Goal: Task Accomplishment & Management: Manage account settings

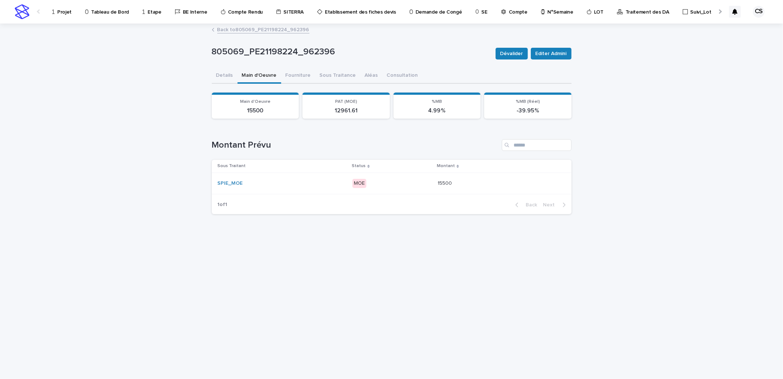
click at [66, 9] on p "Projet" at bounding box center [64, 7] width 14 height 15
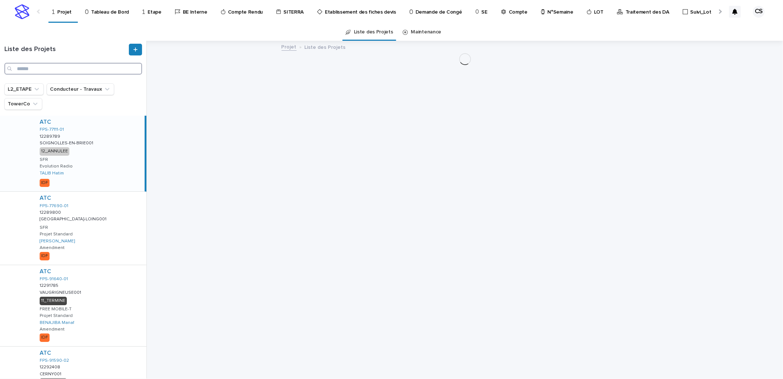
click at [76, 73] on input "Search" at bounding box center [73, 69] width 138 height 12
paste input "**********"
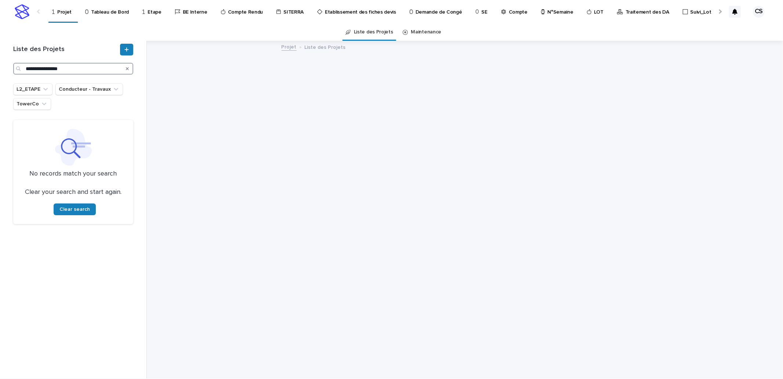
type input "**********"
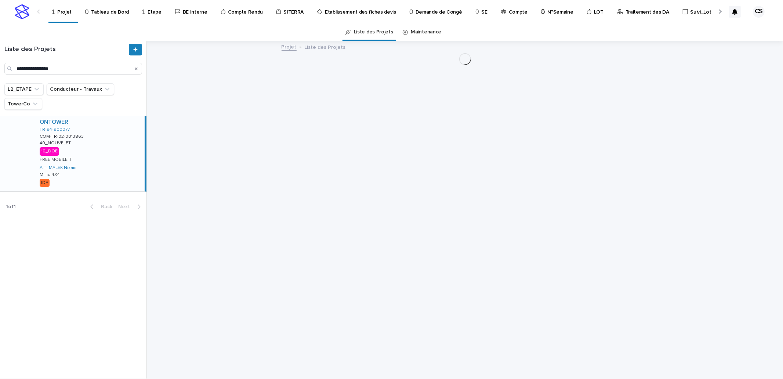
click at [101, 137] on div "ONTOWER FR-94-900077 COM-FR-02-0013863 COM-FR-02-0013863 40_NOUVELET 40_NOUVELE…" at bounding box center [89, 154] width 111 height 76
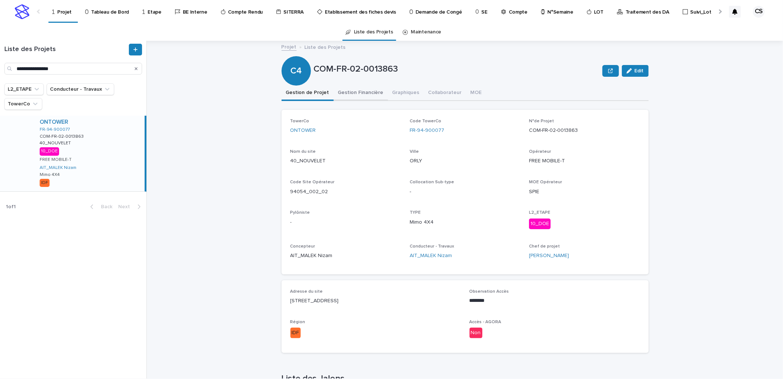
click at [342, 89] on button "Gestion Financière" at bounding box center [361, 93] width 54 height 15
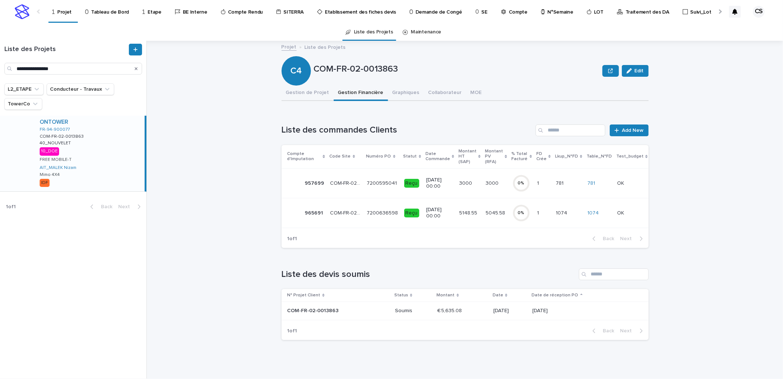
click at [456, 190] on td "3000 3000" at bounding box center [469, 183] width 26 height 30
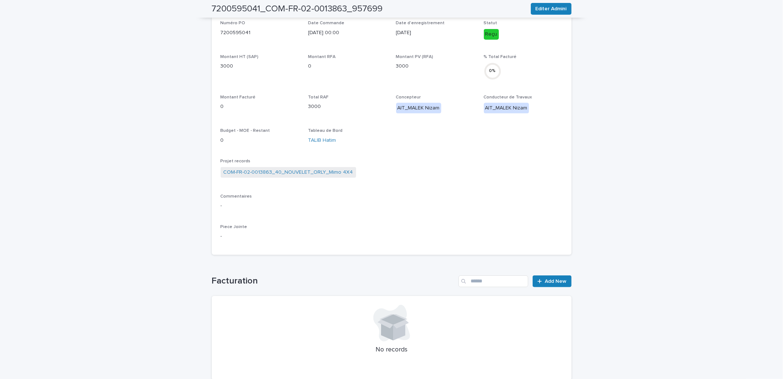
scroll to position [247, 0]
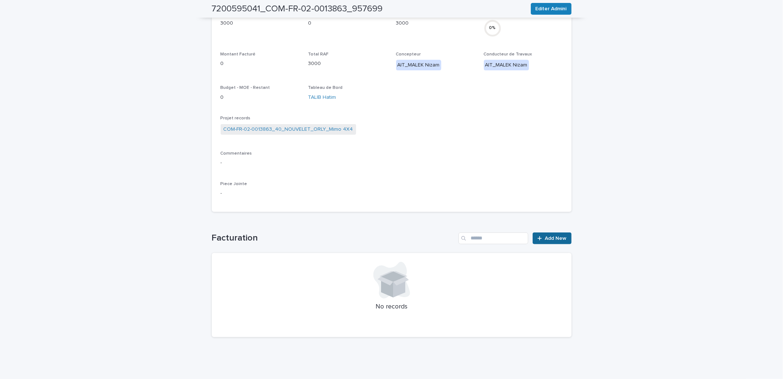
click at [538, 237] on icon at bounding box center [540, 238] width 4 height 5
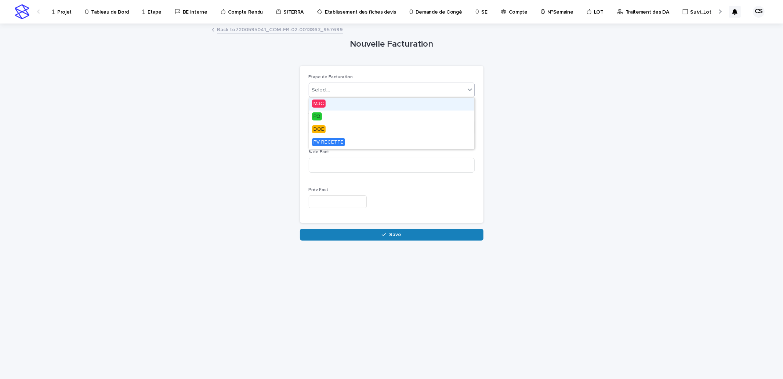
click at [334, 90] on div "Select..." at bounding box center [387, 90] width 156 height 12
click at [552, 155] on div "Nouvelle Facturation Loading... Saving… Loading... Saving… Loading... Saving… E…" at bounding box center [392, 132] width 360 height 216
click at [340, 131] on div "A facturer" at bounding box center [382, 128] width 147 height 12
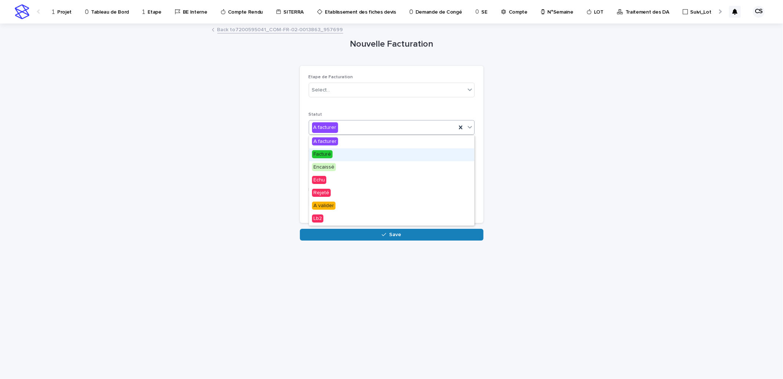
click at [336, 153] on div "Facturé" at bounding box center [391, 154] width 165 height 13
click at [336, 160] on input at bounding box center [392, 165] width 166 height 15
type input "***"
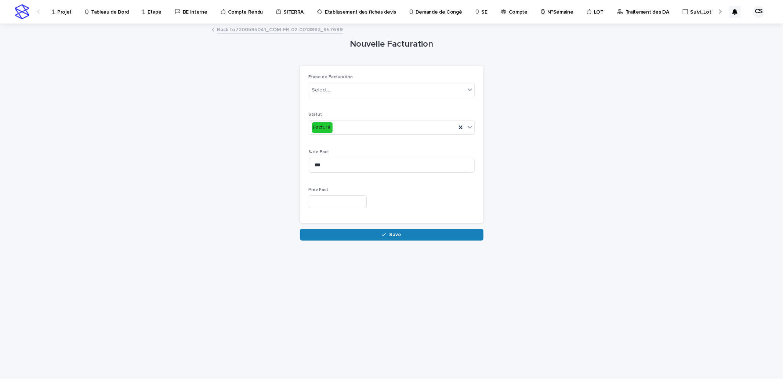
click at [343, 203] on input "text" at bounding box center [338, 201] width 58 height 13
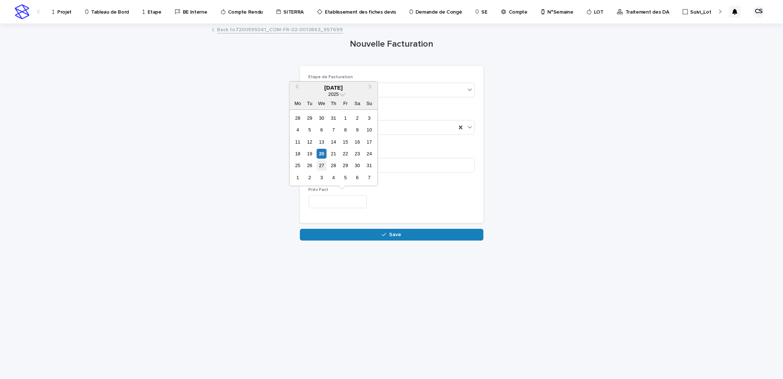
click at [322, 166] on div "27" at bounding box center [322, 165] width 10 height 10
type input "*********"
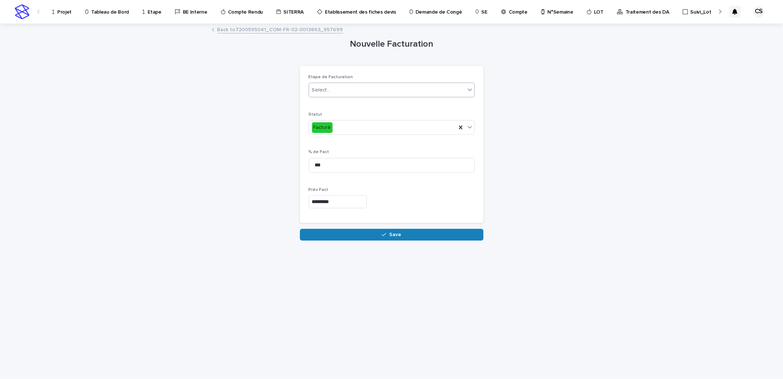
click at [337, 91] on div "Select..." at bounding box center [387, 90] width 156 height 12
click at [328, 109] on div "M3C" at bounding box center [391, 104] width 165 height 13
click at [370, 232] on button "Save" at bounding box center [392, 235] width 184 height 12
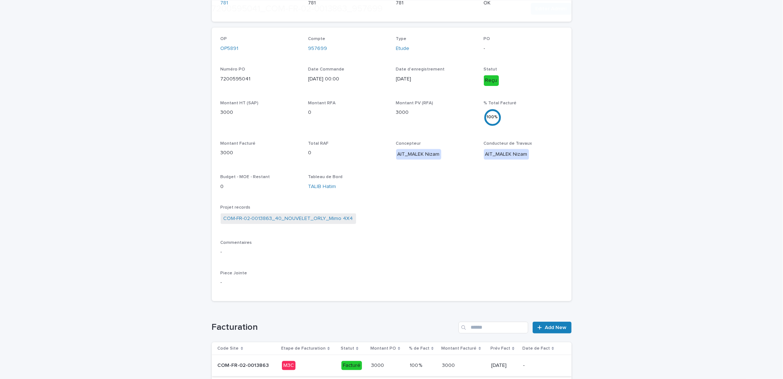
scroll to position [217, 0]
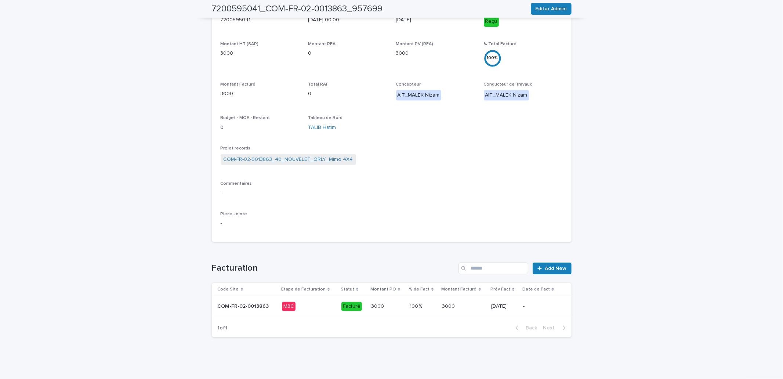
click at [320, 165] on div "COM-FR-02-0013863_40_NOUVELET_ORLY_Mimo 4X4" at bounding box center [392, 160] width 342 height 12
click at [321, 159] on link "COM-FR-02-0013863_40_NOUVELET_ORLY_Mimo 4X4" at bounding box center [289, 160] width 130 height 8
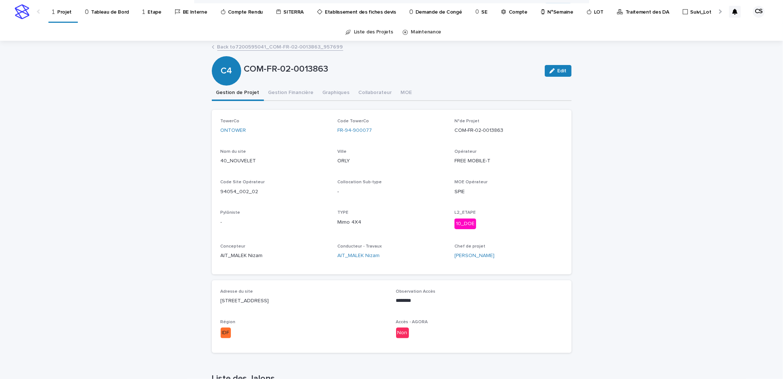
click at [289, 91] on button "Gestion Financière" at bounding box center [291, 93] width 54 height 15
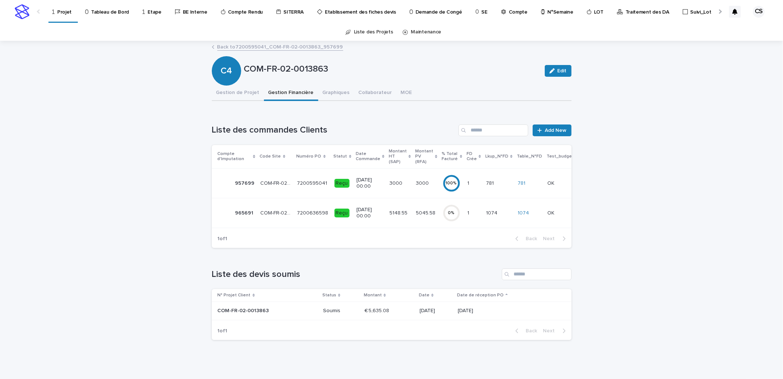
click at [390, 218] on div "5148.55 5148.55" at bounding box center [400, 213] width 21 height 12
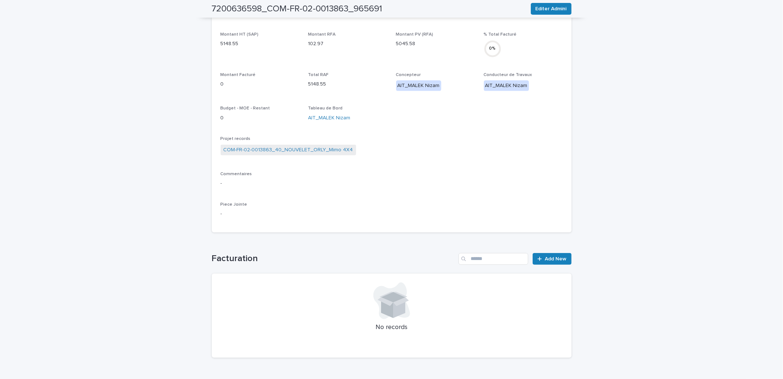
scroll to position [250, 0]
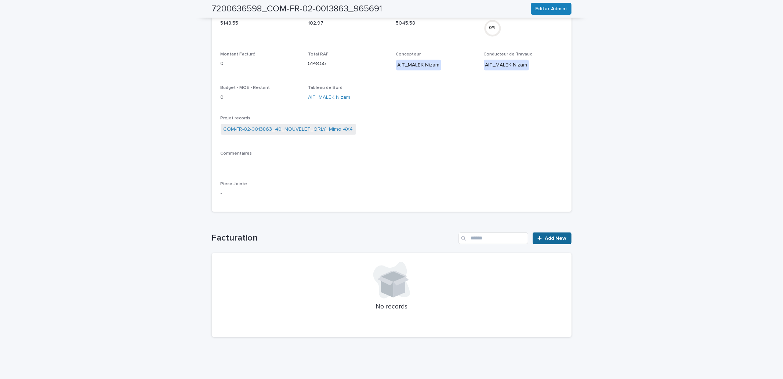
click at [547, 236] on span "Add New" at bounding box center [556, 238] width 22 height 5
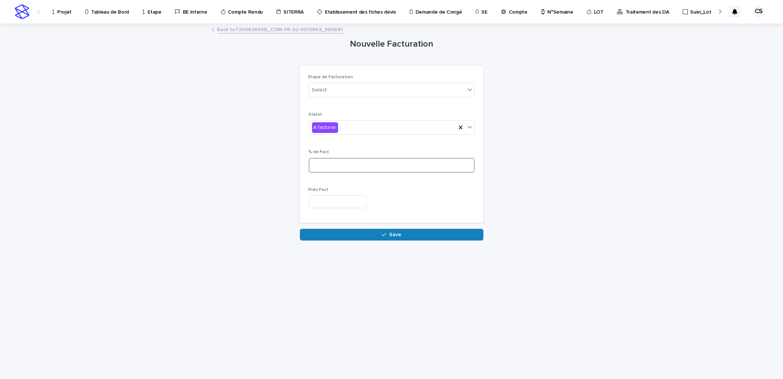
click at [344, 159] on input at bounding box center [392, 165] width 166 height 15
type input "***"
click at [340, 131] on div "A facturer" at bounding box center [382, 128] width 147 height 12
click at [337, 85] on div "Select..." at bounding box center [387, 90] width 156 height 12
click at [325, 112] on div "PO" at bounding box center [391, 117] width 165 height 13
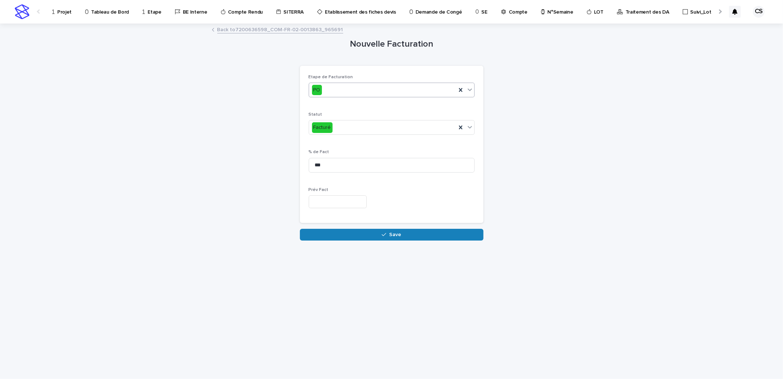
click at [351, 210] on div "Prév Fact" at bounding box center [392, 200] width 166 height 27
click at [350, 204] on input "text" at bounding box center [338, 201] width 58 height 13
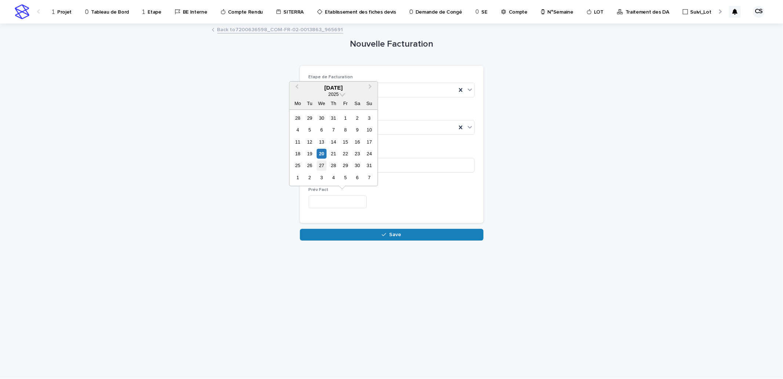
click at [325, 163] on div "27" at bounding box center [322, 165] width 10 height 10
type input "*********"
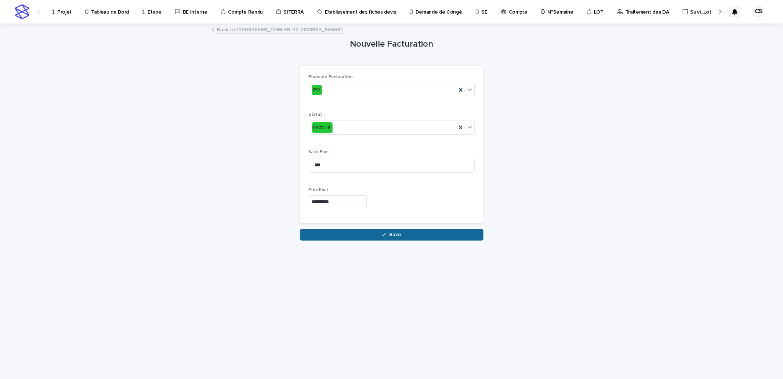
click at [403, 229] on button "Save" at bounding box center [392, 235] width 184 height 12
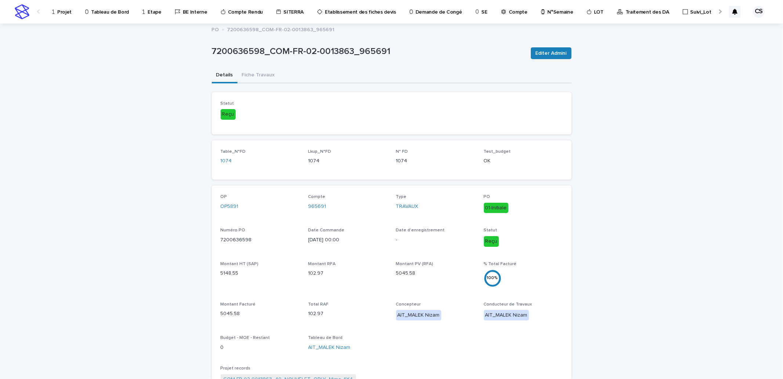
click at [64, 16] on link "Projet" at bounding box center [63, 11] width 24 height 23
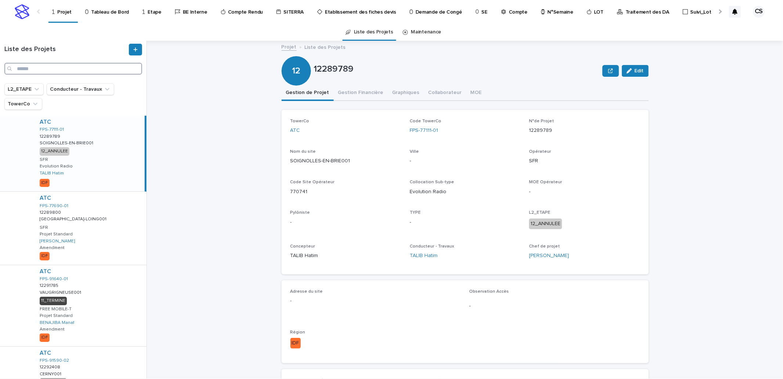
click at [47, 70] on input "Search" at bounding box center [73, 69] width 138 height 12
paste input "*********"
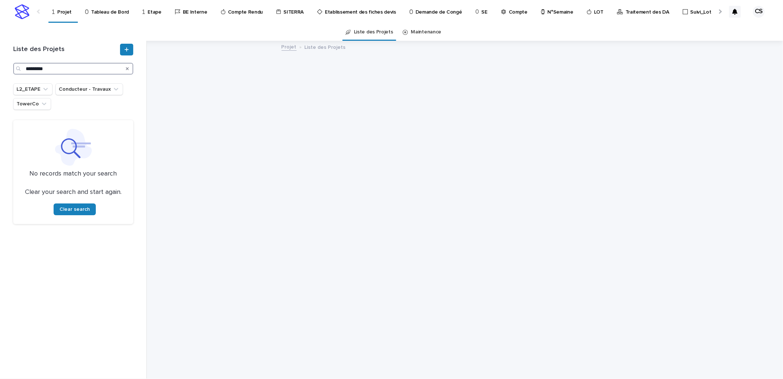
click at [54, 68] on input "*********" at bounding box center [73, 69] width 120 height 12
paste input "***"
click at [94, 64] on input "**********" at bounding box center [73, 69] width 120 height 12
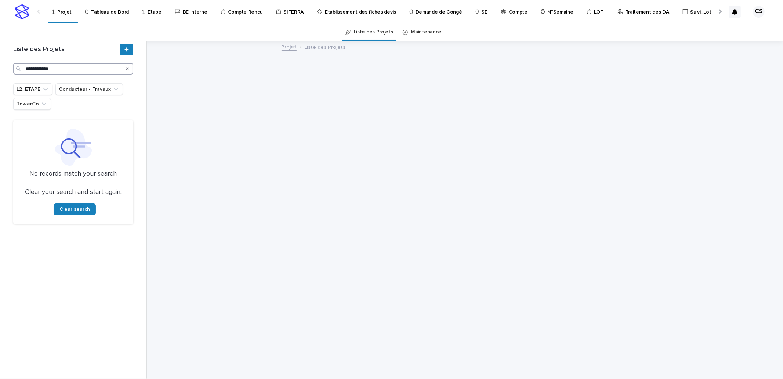
click at [88, 71] on input "**********" at bounding box center [73, 69] width 120 height 12
paste input "Search"
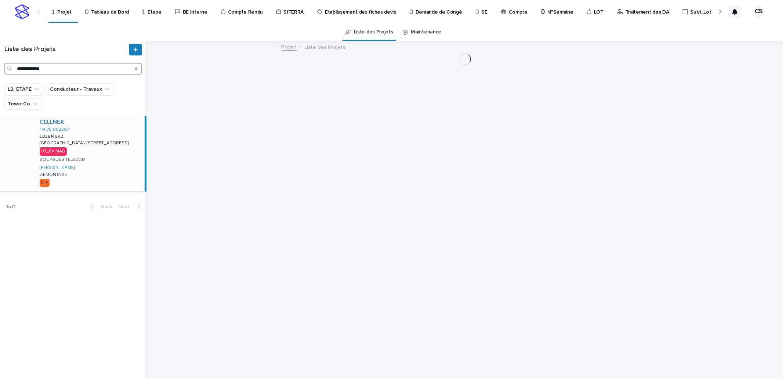
type input "**********"
click at [96, 129] on div "CELLNEX FR-75-002297 EB2814992 EB2814992 [GEOGRAPHIC_DATA]- 6E/[STREET_ADDRESS]…" at bounding box center [89, 154] width 111 height 76
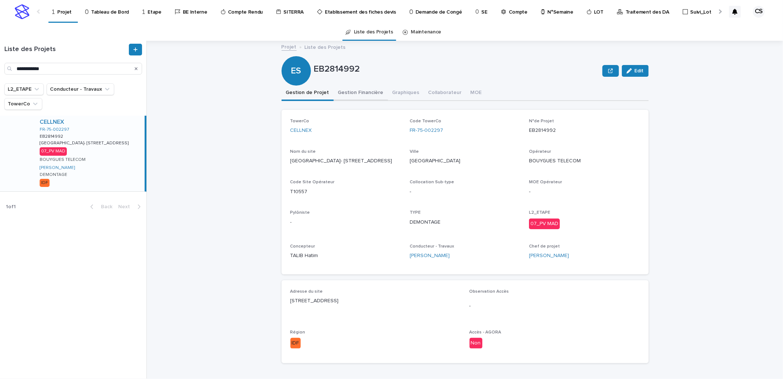
click at [371, 96] on button "Gestion Financière" at bounding box center [361, 93] width 54 height 15
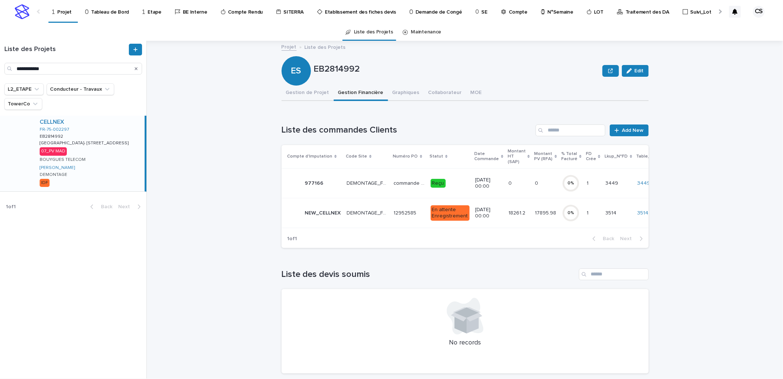
click at [370, 211] on p "DEMONTAGE_FR-75-002297" at bounding box center [368, 213] width 43 height 8
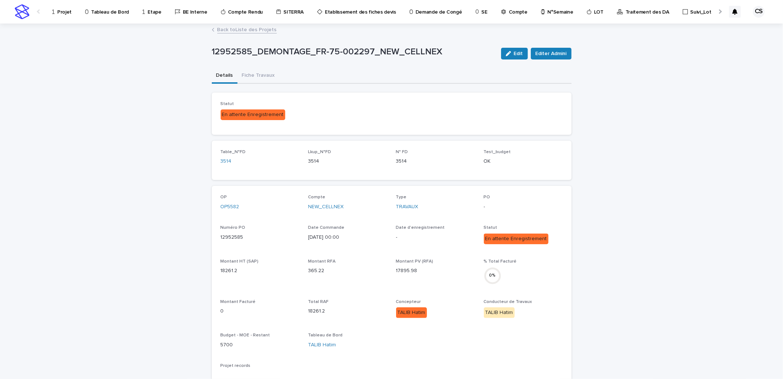
click at [508, 50] on button "Edit" at bounding box center [514, 54] width 27 height 12
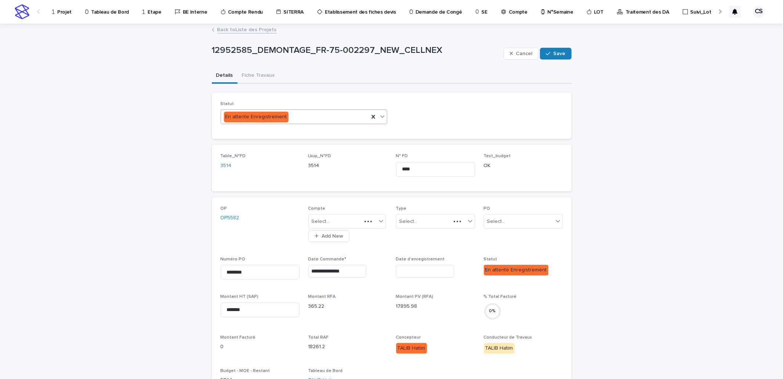
click at [306, 118] on div "En attente Enregistrement" at bounding box center [295, 117] width 148 height 12
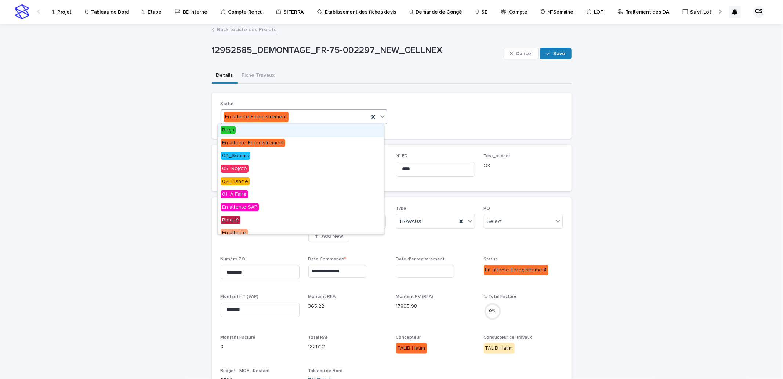
click at [260, 130] on div "Reçu" at bounding box center [301, 130] width 166 height 13
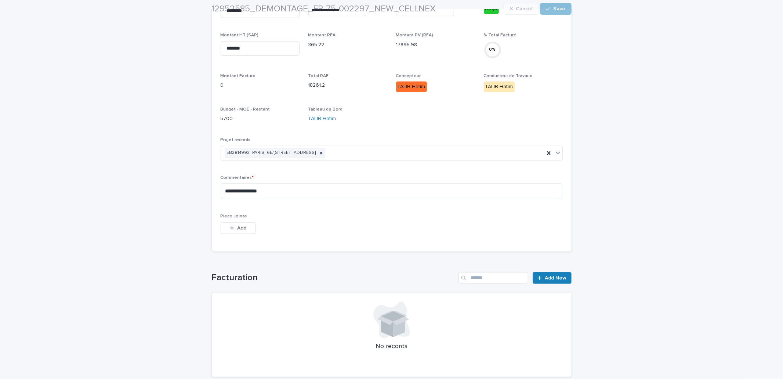
scroll to position [272, 0]
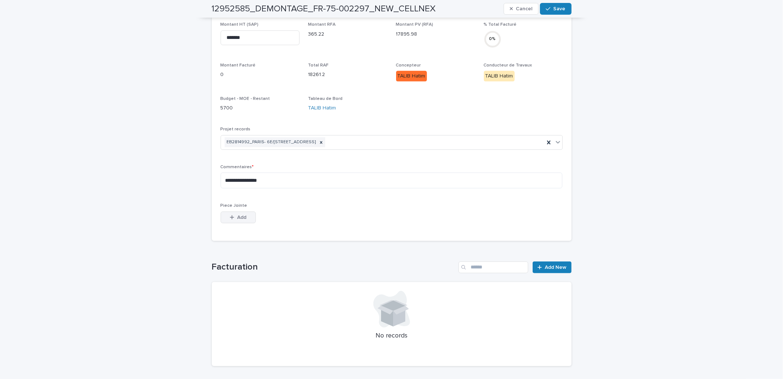
click at [227, 220] on button "Add" at bounding box center [238, 218] width 35 height 12
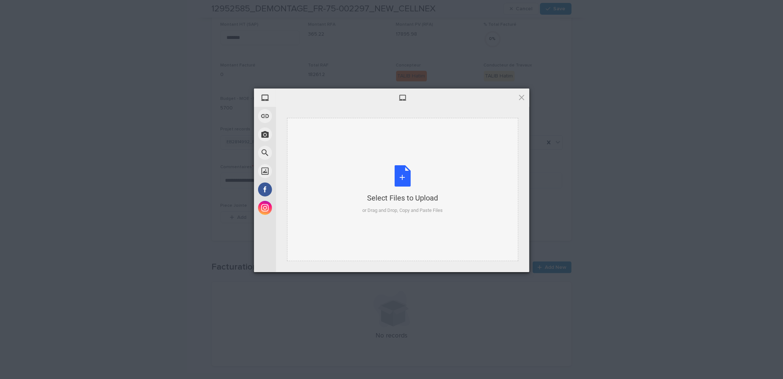
click at [379, 182] on div "Select Files to Upload or Drag and Drop, Copy and Paste Files" at bounding box center [402, 189] width 80 height 49
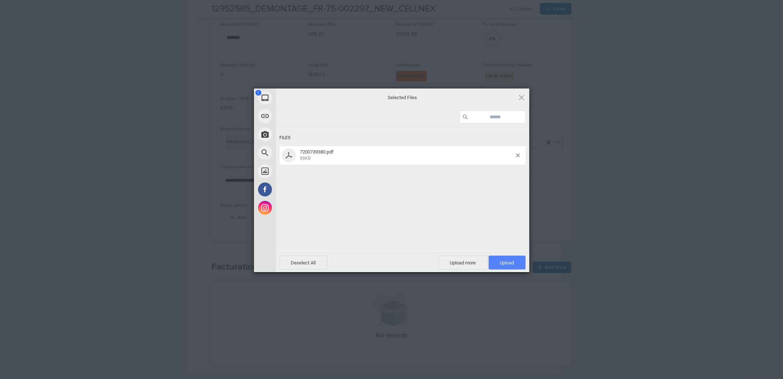
click at [513, 261] on span "Upload 1" at bounding box center [507, 263] width 14 height 6
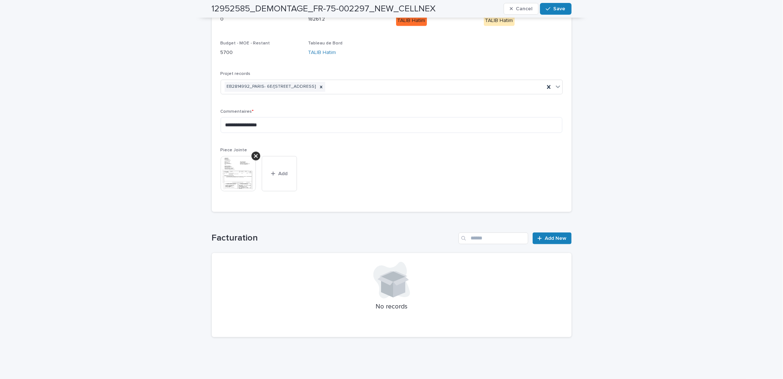
scroll to position [0, 0]
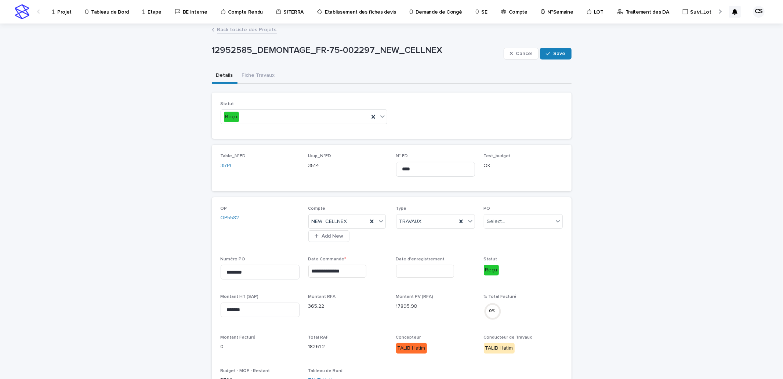
drag, startPoint x: 556, startPoint y: 54, endPoint x: 246, endPoint y: 242, distance: 363.0
click at [254, 251] on div "**********" at bounding box center [392, 347] width 360 height 646
click at [260, 272] on input "********" at bounding box center [260, 272] width 79 height 15
drag, startPoint x: 252, startPoint y: 273, endPoint x: 203, endPoint y: 270, distance: 48.9
click at [203, 270] on div "**********" at bounding box center [391, 365] width 783 height 683
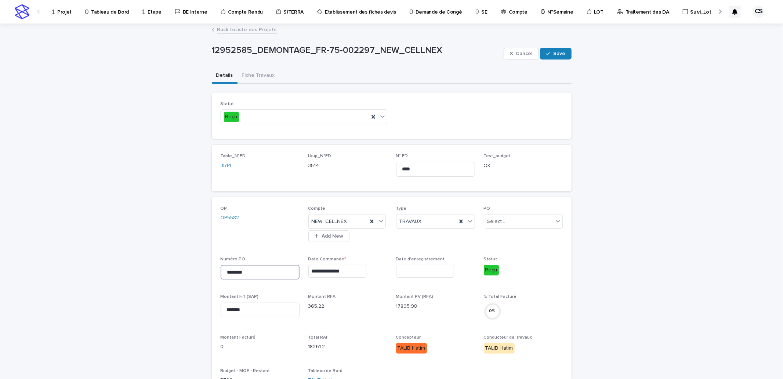
click at [252, 270] on input "********" at bounding box center [260, 272] width 79 height 15
paste input "**********"
drag, startPoint x: 249, startPoint y: 272, endPoint x: 190, endPoint y: 269, distance: 58.8
click at [190, 269] on div "**********" at bounding box center [391, 365] width 783 height 683
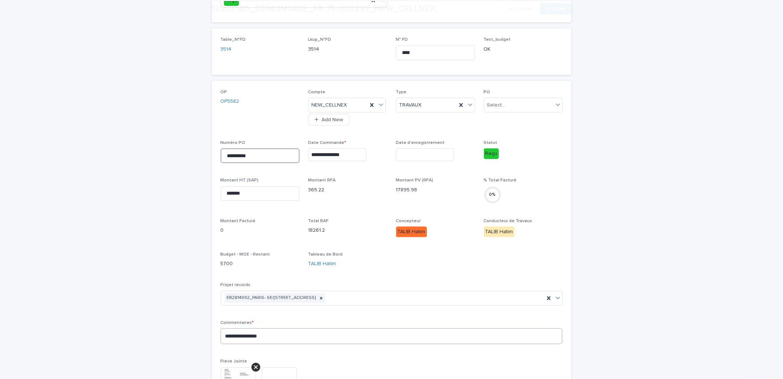
scroll to position [136, 0]
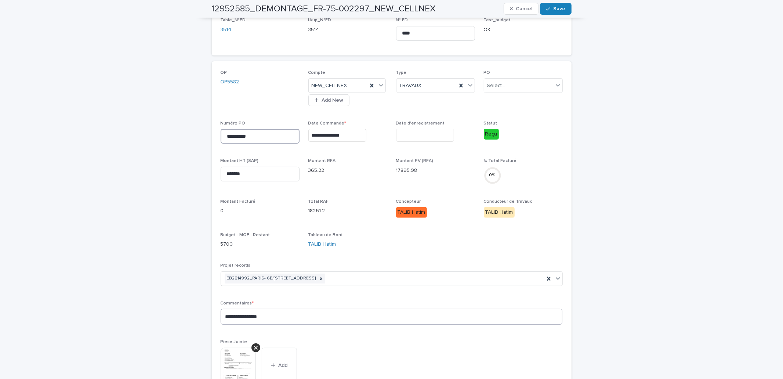
type input "**********"
click at [283, 321] on textarea "**********" at bounding box center [392, 317] width 342 height 16
paste textarea "**********"
type textarea "**********"
click at [554, 10] on span "Save" at bounding box center [560, 8] width 12 height 5
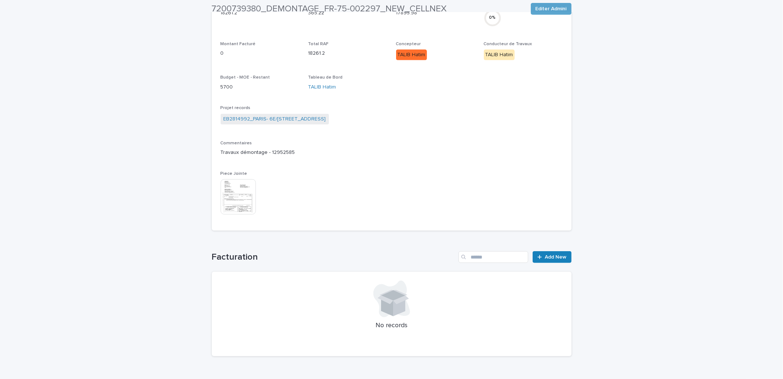
scroll to position [272, 0]
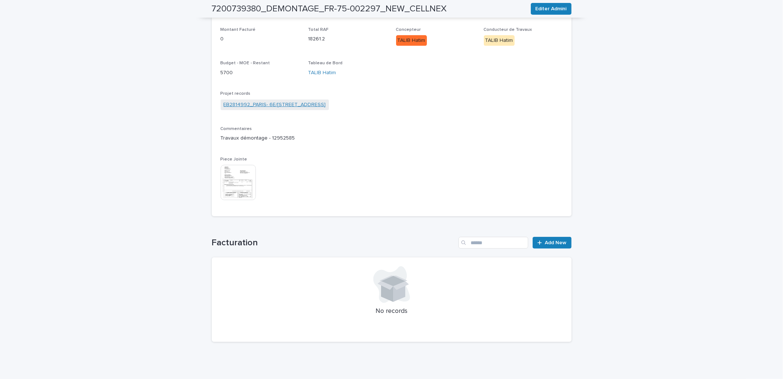
click at [319, 107] on link "EB2814992_PARIS- 6E/[STREET_ADDRESS]" at bounding box center [275, 105] width 102 height 8
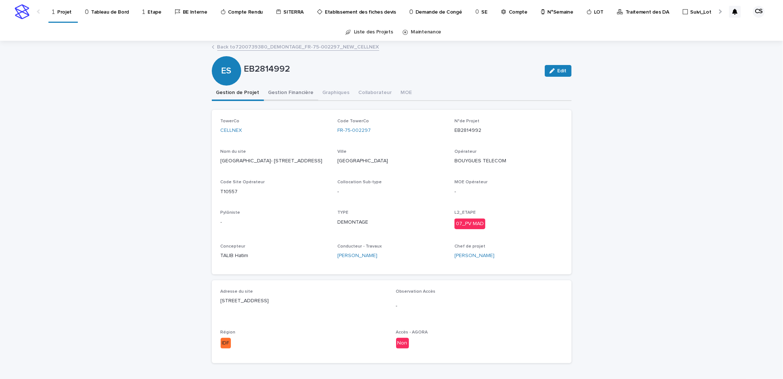
click at [300, 98] on button "Gestion Financière" at bounding box center [291, 93] width 54 height 15
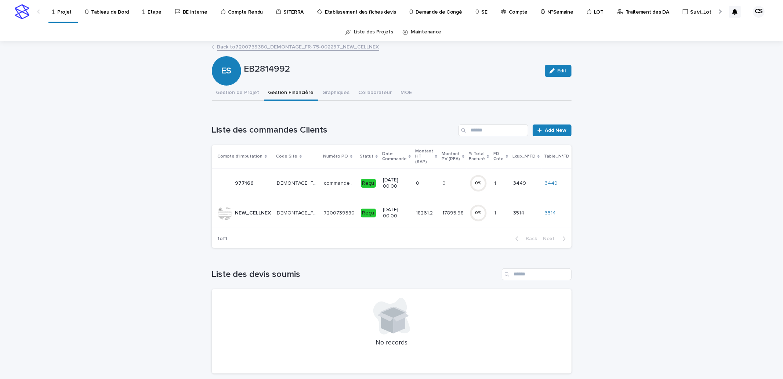
click at [392, 187] on p "[DATE] 00:00" at bounding box center [396, 183] width 27 height 12
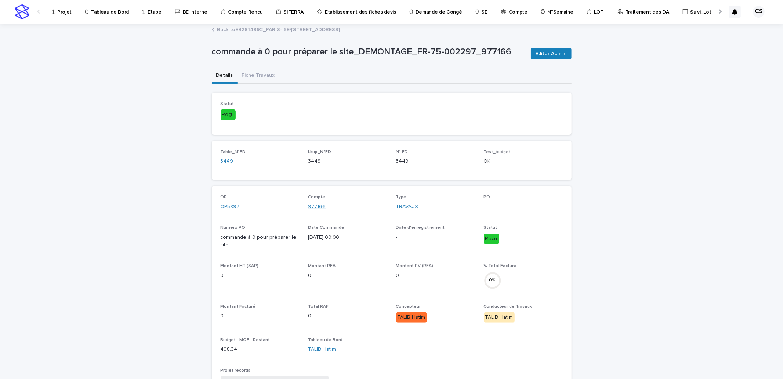
click at [314, 205] on link "977166" at bounding box center [317, 207] width 18 height 8
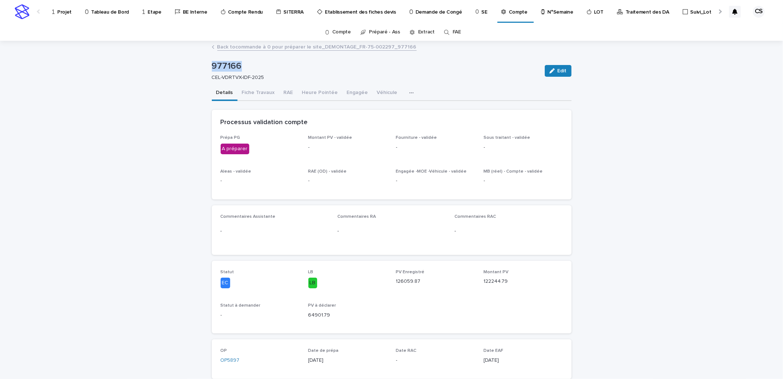
drag, startPoint x: 240, startPoint y: 65, endPoint x: 206, endPoint y: 65, distance: 33.4
copy p "977166"
click at [251, 48] on link "Back to commande à 0 pour préparer le site_DEMONTAGE_FR-75-002297_977166" at bounding box center [316, 46] width 199 height 8
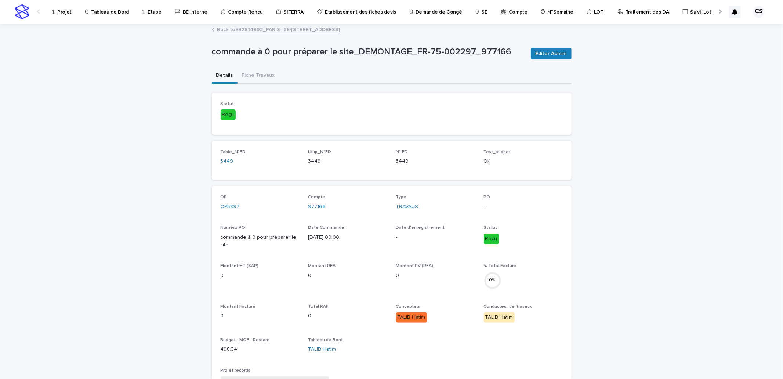
click at [255, 28] on link "Back to EB2814992_PARIS- [STREET_ADDRESS]" at bounding box center [278, 29] width 123 height 8
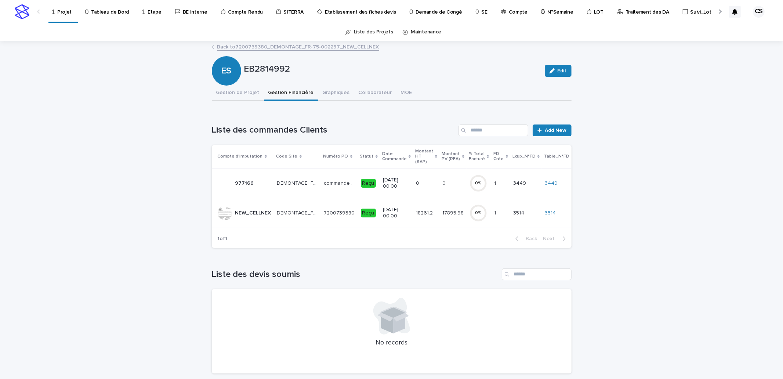
click at [349, 210] on p "7200739380" at bounding box center [340, 213] width 32 height 8
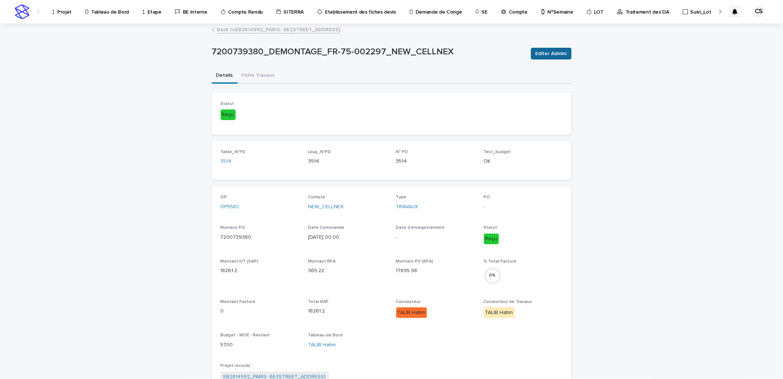
click at [554, 56] on span "Editer Admini" at bounding box center [551, 53] width 31 height 7
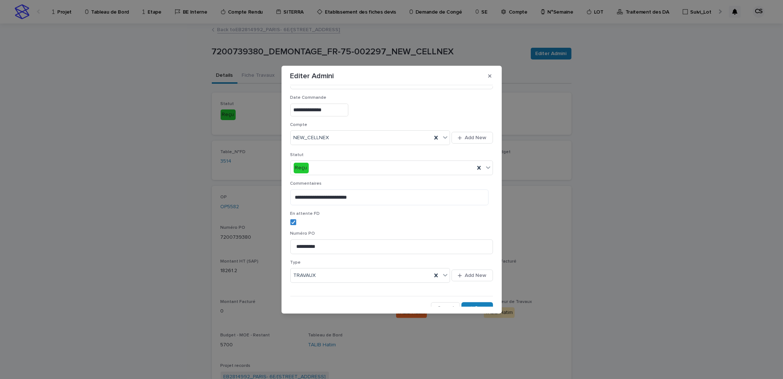
scroll to position [136, 0]
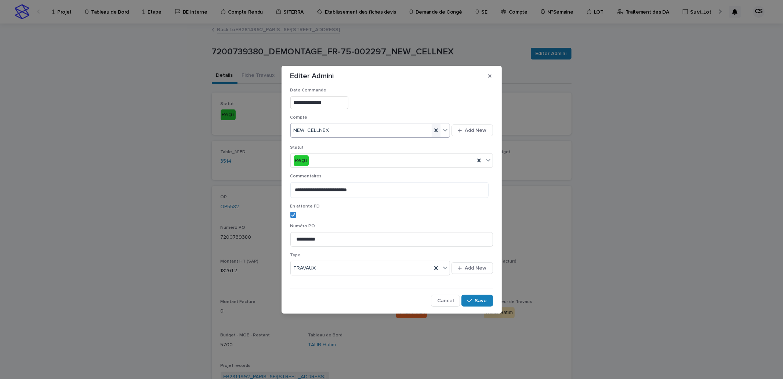
click at [433, 129] on icon at bounding box center [436, 130] width 7 height 7
paste input "******"
type input "******"
click at [317, 144] on div "977166" at bounding box center [369, 144] width 156 height 13
click at [466, 297] on button "Save" at bounding box center [477, 301] width 31 height 12
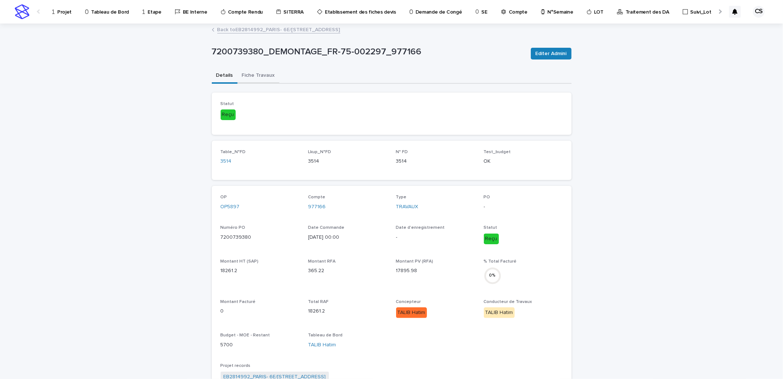
click at [256, 73] on button "Fiche Travaux" at bounding box center [259, 75] width 42 height 15
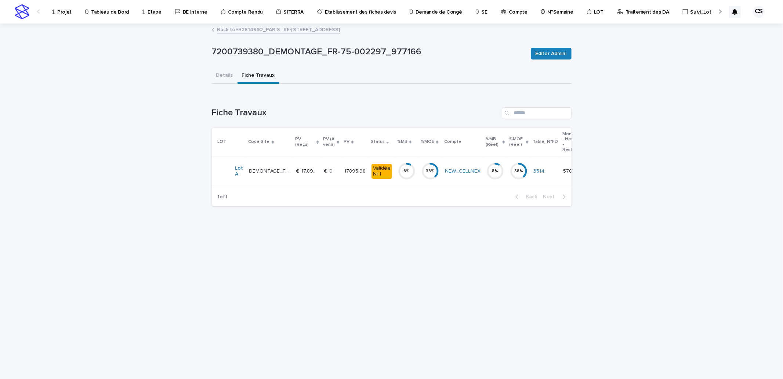
click at [316, 171] on p "€  17,895.98" at bounding box center [308, 171] width 24 height 8
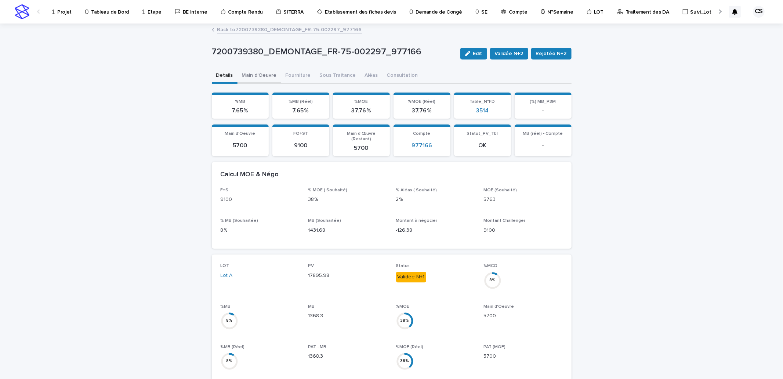
click at [261, 74] on button "Main d'Oeuvre" at bounding box center [260, 75] width 44 height 15
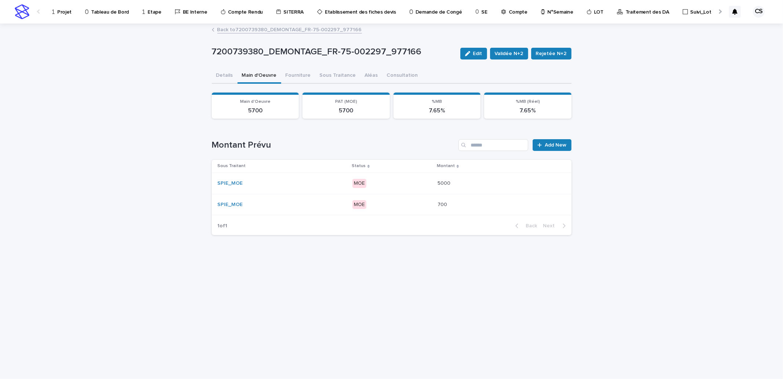
click at [315, 181] on div "SPIE_MOE" at bounding box center [282, 183] width 129 height 6
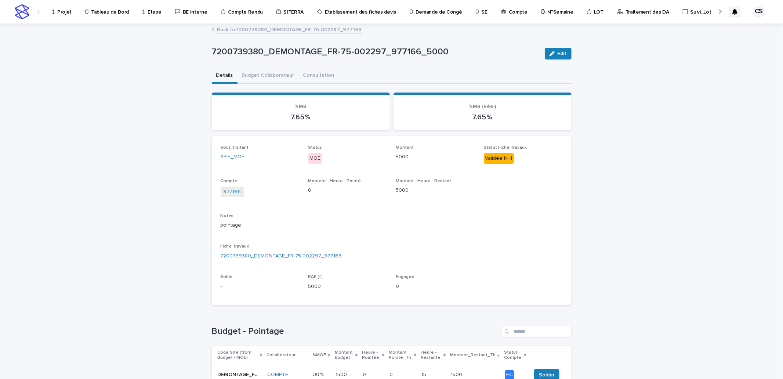
click at [289, 29] on link "Back to 7200739380_DEMONTAGE_FR-75-002297_977166" at bounding box center [289, 29] width 145 height 8
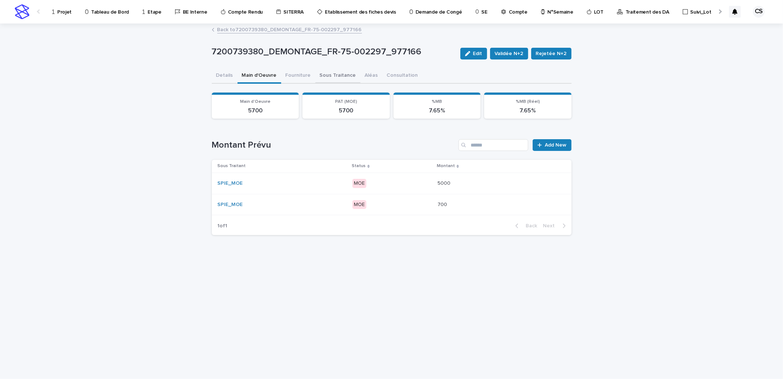
click at [339, 72] on button "Sous Traitance" at bounding box center [337, 75] width 45 height 15
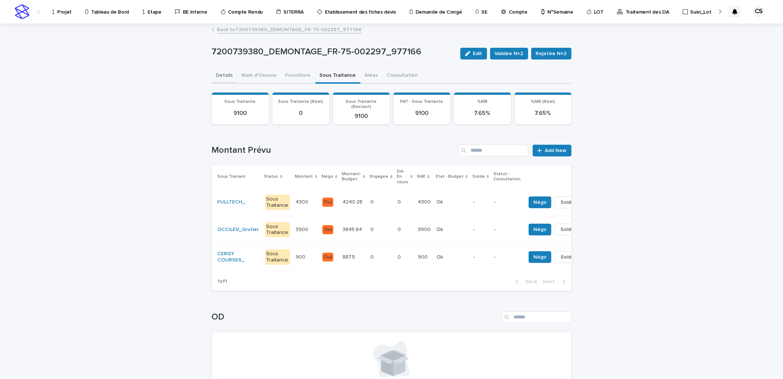
click at [224, 74] on button "Details" at bounding box center [225, 75] width 26 height 15
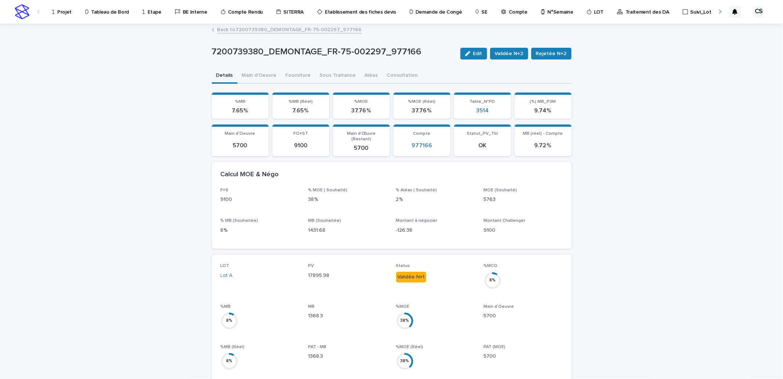
click at [278, 25] on link "Back to 7200739380_DEMONTAGE_FR-75-002297_977166" at bounding box center [289, 29] width 145 height 8
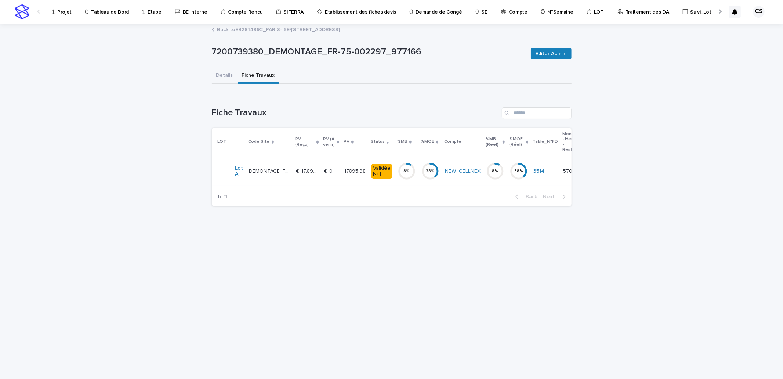
click at [274, 33] on link "Back to EB2814992_PARIS- [STREET_ADDRESS]" at bounding box center [278, 29] width 123 height 8
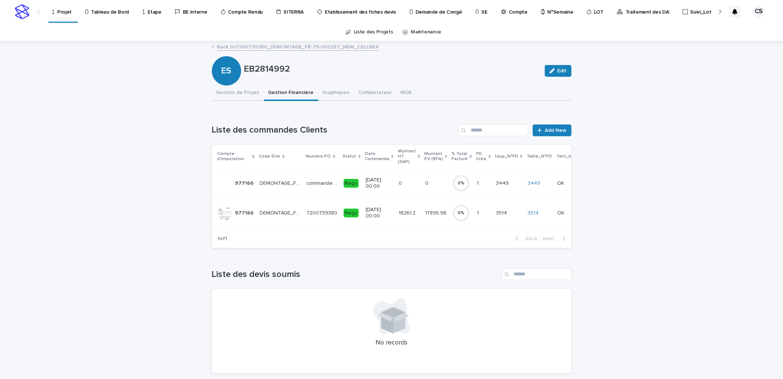
click at [627, 10] on p "Traitement des DA" at bounding box center [648, 7] width 44 height 15
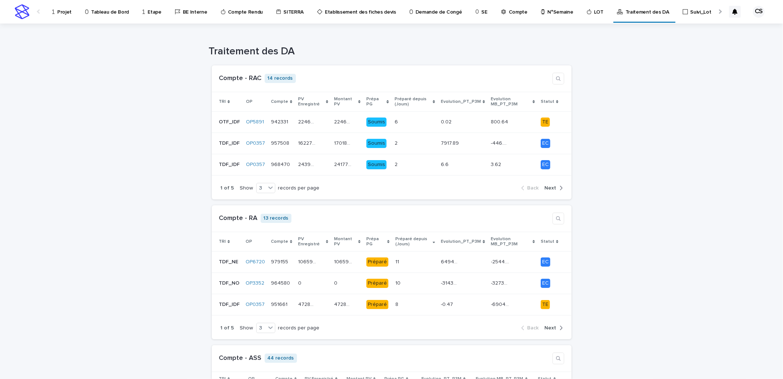
scroll to position [136, 0]
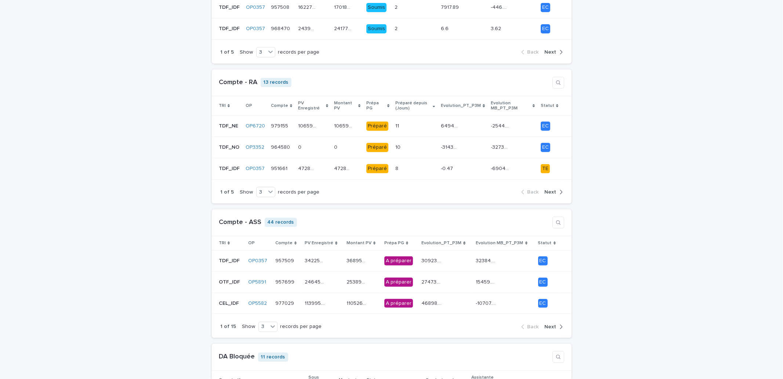
click at [549, 192] on span "Next" at bounding box center [551, 191] width 12 height 5
click at [268, 190] on icon at bounding box center [271, 191] width 7 height 7
click at [260, 217] on div "9" at bounding box center [262, 220] width 18 height 9
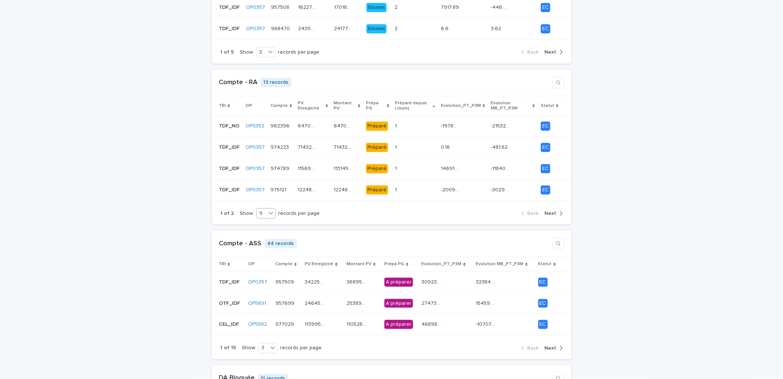
click at [267, 217] on icon at bounding box center [270, 212] width 7 height 7
drag, startPoint x: 264, startPoint y: 218, endPoint x: 261, endPoint y: 240, distance: 22.6
click at [261, 240] on div "9" at bounding box center [261, 241] width 18 height 9
click at [546, 211] on span "Next" at bounding box center [551, 213] width 12 height 5
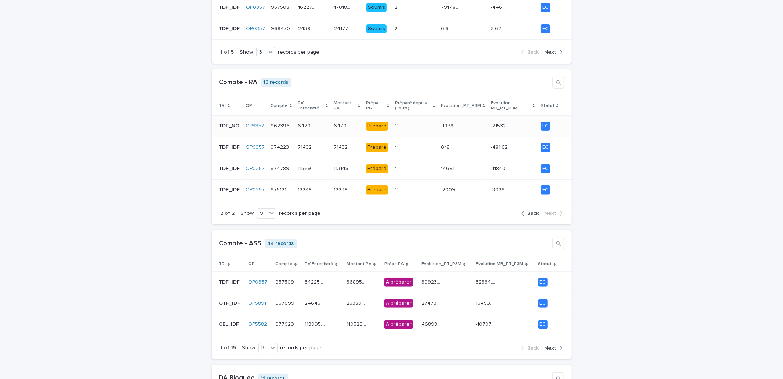
click at [338, 127] on p "64705.52" at bounding box center [344, 126] width 20 height 8
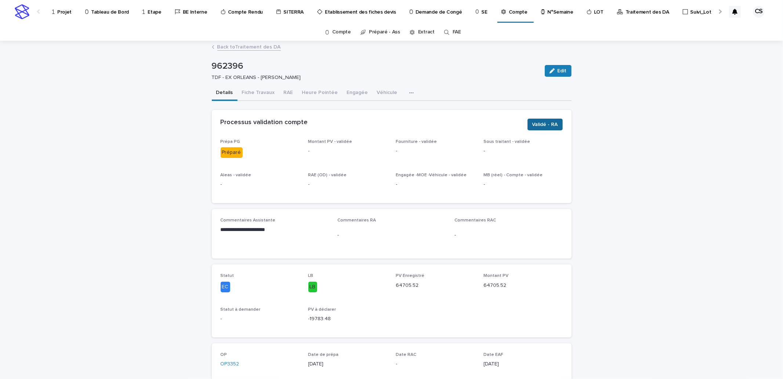
click at [545, 125] on span "Validé - RA" at bounding box center [545, 124] width 26 height 7
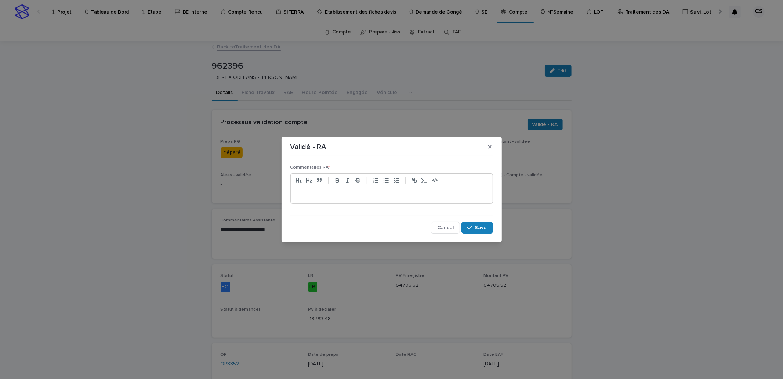
click at [340, 196] on p at bounding box center [391, 195] width 191 height 7
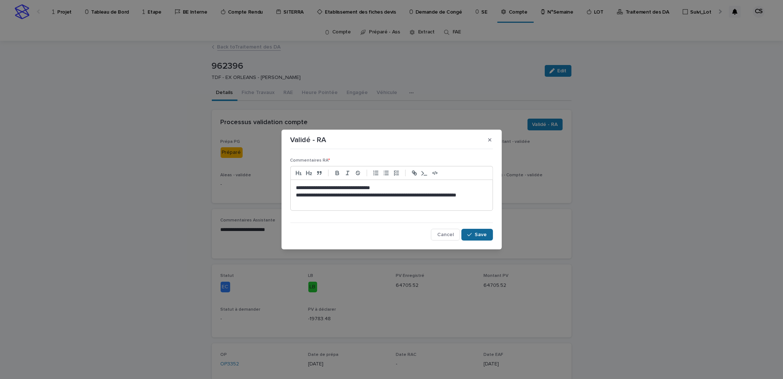
click at [483, 238] on button "Save" at bounding box center [477, 235] width 31 height 12
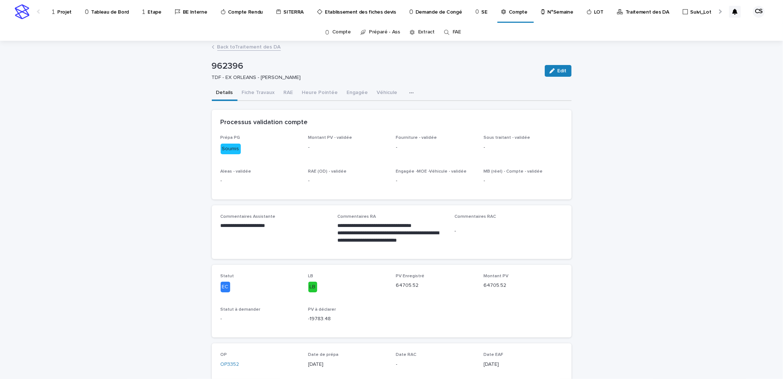
click at [247, 47] on link "Back to Traitement des DA" at bounding box center [249, 46] width 64 height 8
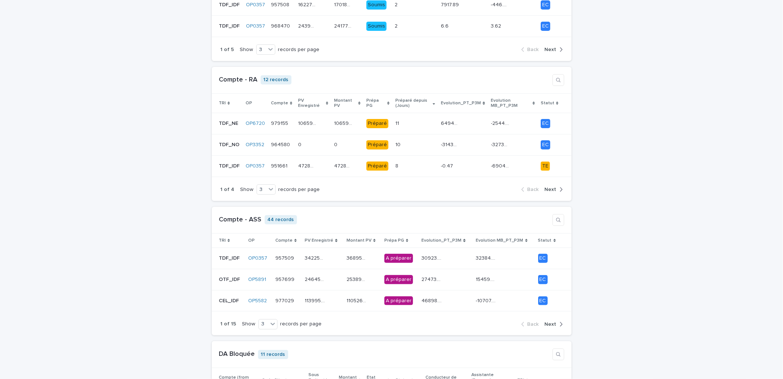
scroll to position [136, 0]
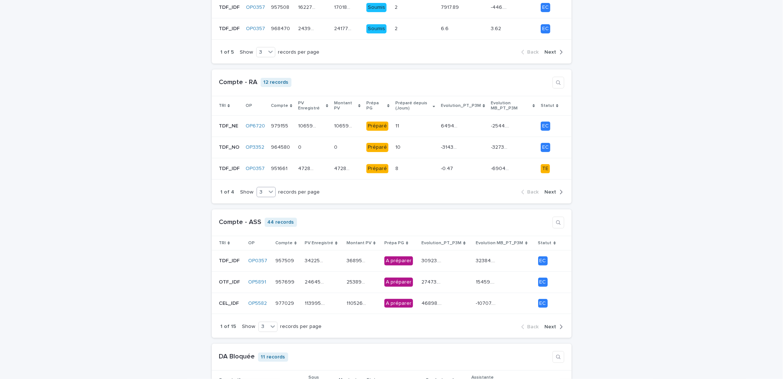
click at [267, 189] on icon at bounding box center [270, 191] width 7 height 7
click at [259, 219] on div "9" at bounding box center [261, 220] width 18 height 9
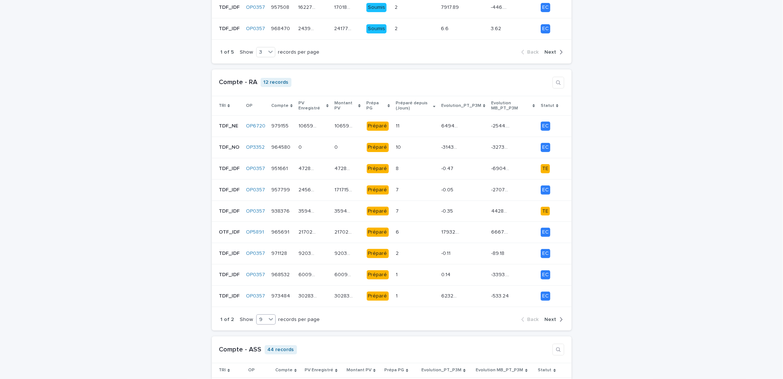
click at [267, 318] on icon at bounding box center [270, 318] width 7 height 7
click at [546, 321] on span "Next" at bounding box center [551, 319] width 12 height 5
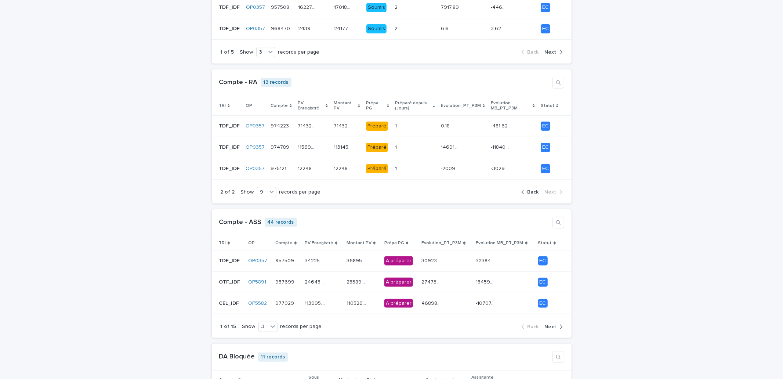
click at [533, 191] on span "Back" at bounding box center [533, 191] width 11 height 5
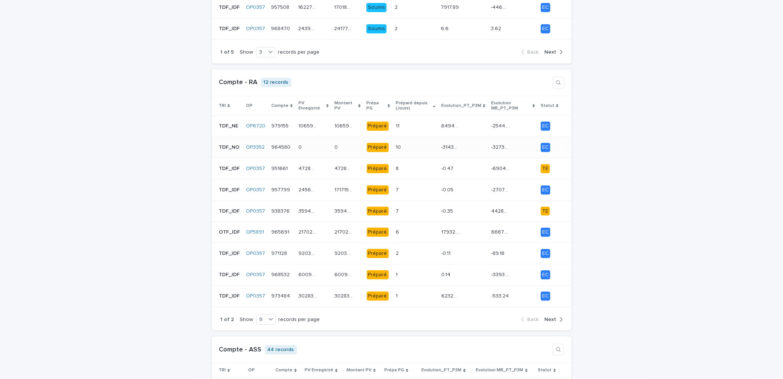
click at [307, 148] on p at bounding box center [308, 147] width 18 height 6
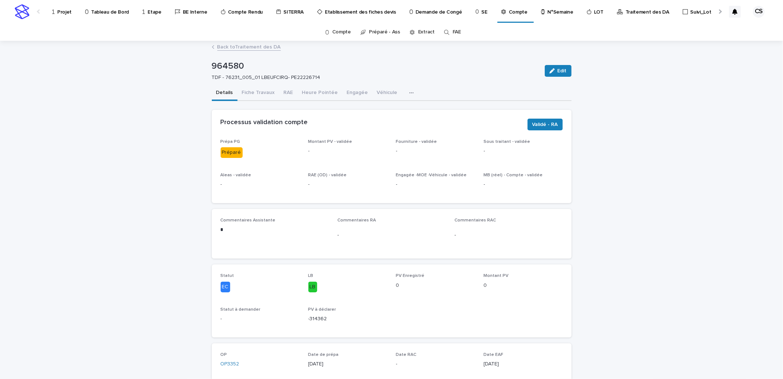
click at [252, 48] on link "Back to Traitement des DA" at bounding box center [249, 46] width 64 height 8
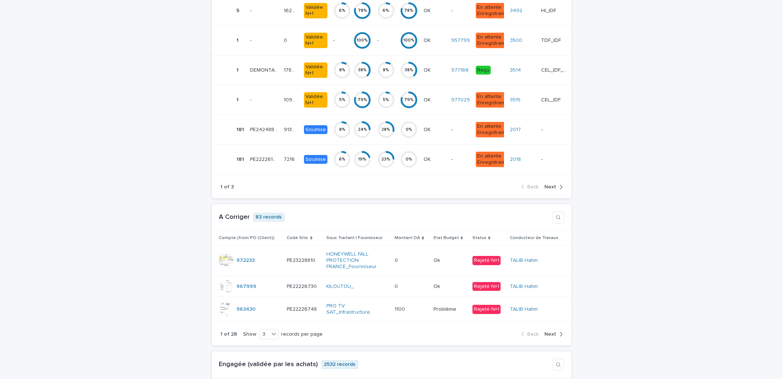
scroll to position [1904, 0]
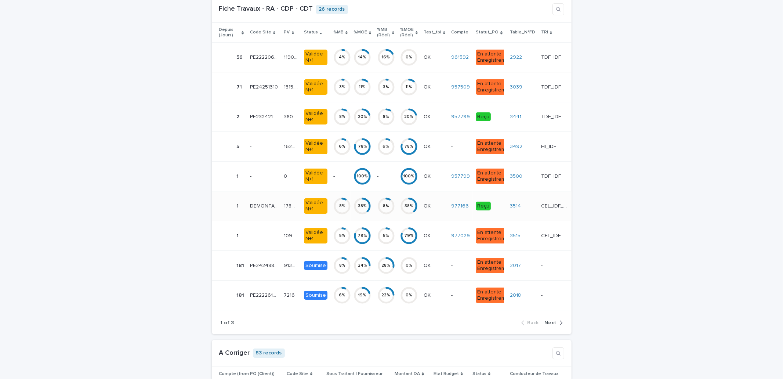
click at [433, 209] on p at bounding box center [435, 206] width 22 height 6
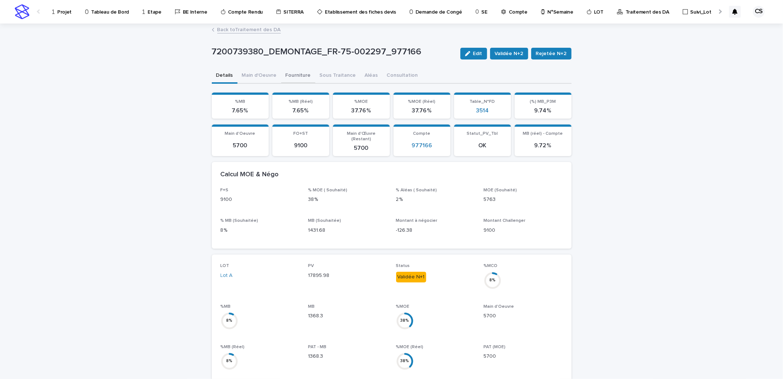
click at [297, 72] on button "Fourniture" at bounding box center [298, 75] width 34 height 15
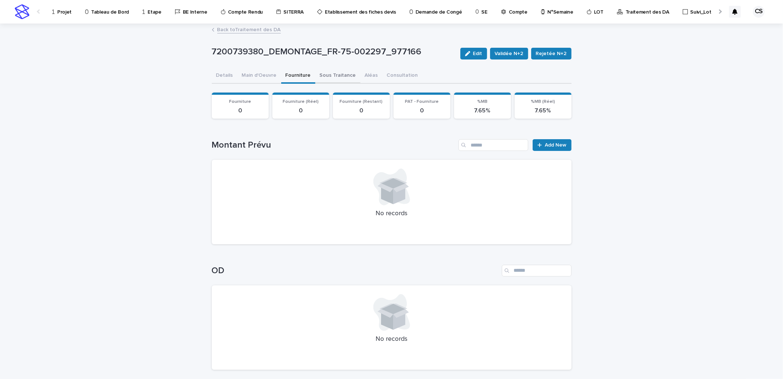
click at [320, 78] on button "Sous Traitance" at bounding box center [337, 75] width 45 height 15
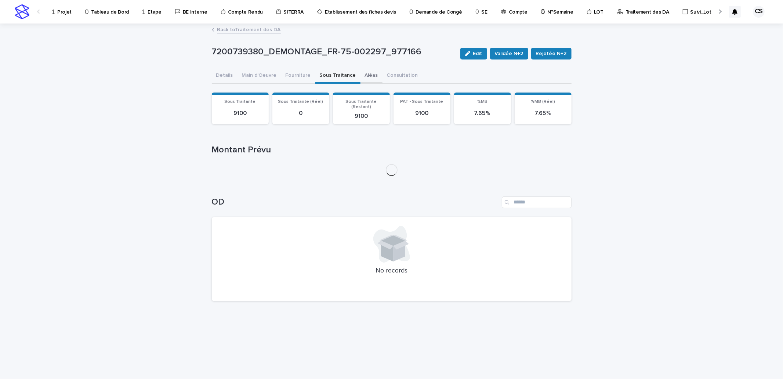
click at [361, 75] on button "Aléas" at bounding box center [372, 75] width 22 height 15
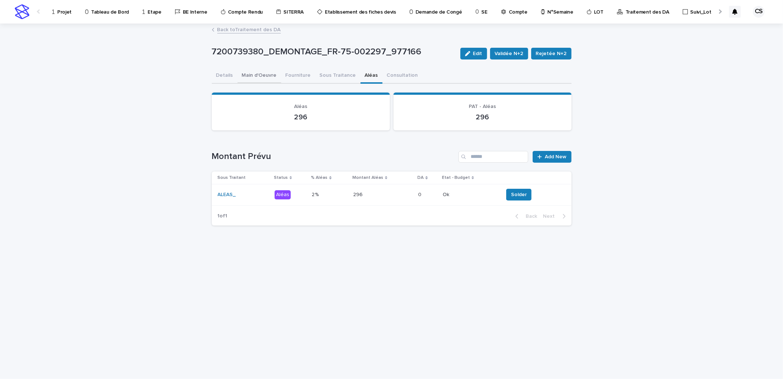
click at [266, 73] on button "Main d'Oeuvre" at bounding box center [260, 75] width 44 height 15
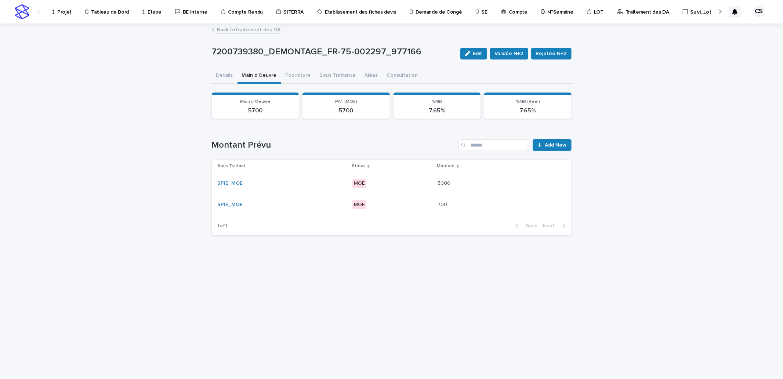
click at [379, 209] on div "MOE" at bounding box center [392, 204] width 79 height 15
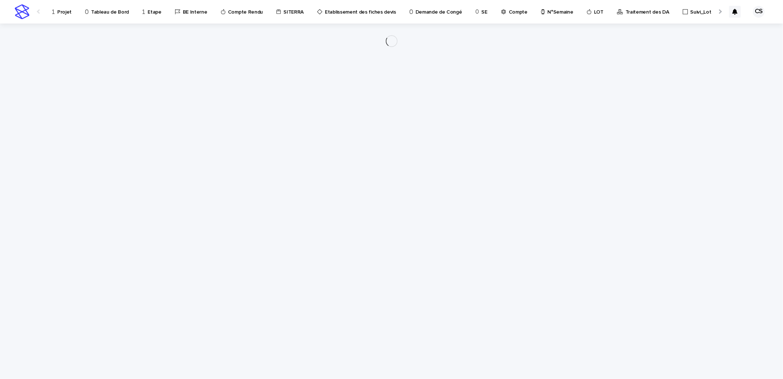
click at [381, 203] on div "Loading... Saving… Loading... Saving…" at bounding box center [391, 192] width 367 height 337
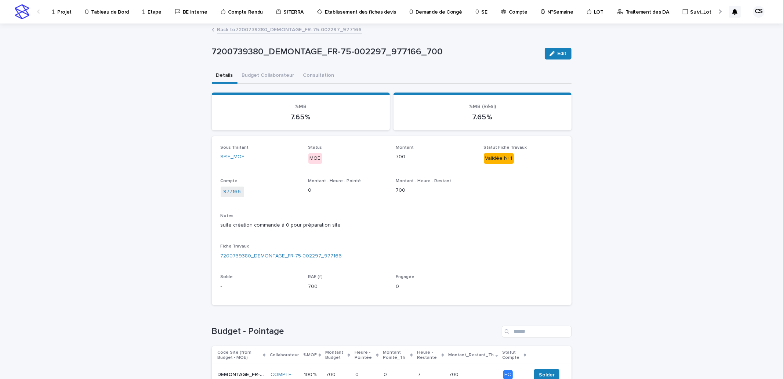
click at [550, 46] on div "Edit" at bounding box center [557, 53] width 30 height 29
click at [553, 50] on button "Edit" at bounding box center [558, 54] width 27 height 12
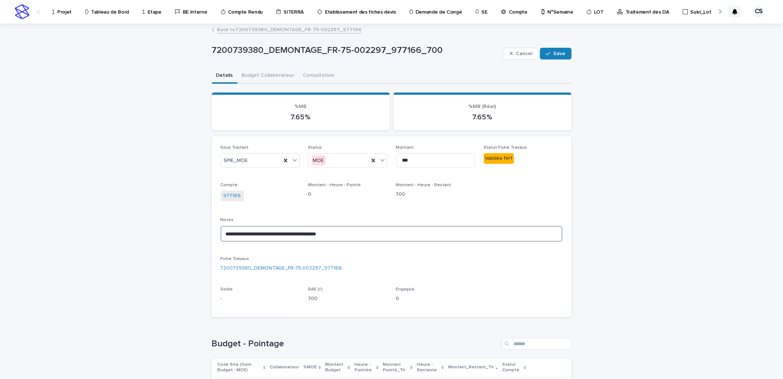
click at [361, 234] on textarea "**********" at bounding box center [392, 234] width 342 height 16
type textarea "**********"
click at [556, 55] on span "Save" at bounding box center [560, 53] width 12 height 5
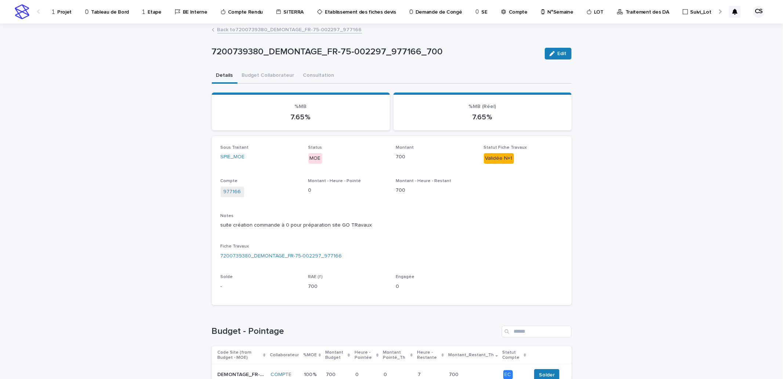
click at [272, 31] on link "Back to 7200739380_DEMONTAGE_FR-75-002297_977166" at bounding box center [289, 29] width 145 height 8
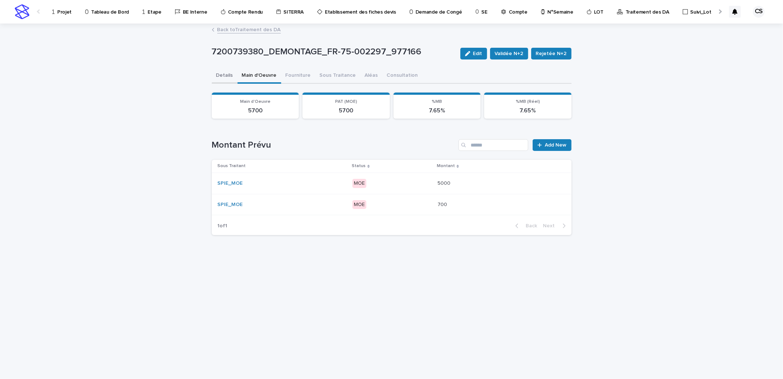
click at [227, 79] on button "Details" at bounding box center [225, 75] width 26 height 15
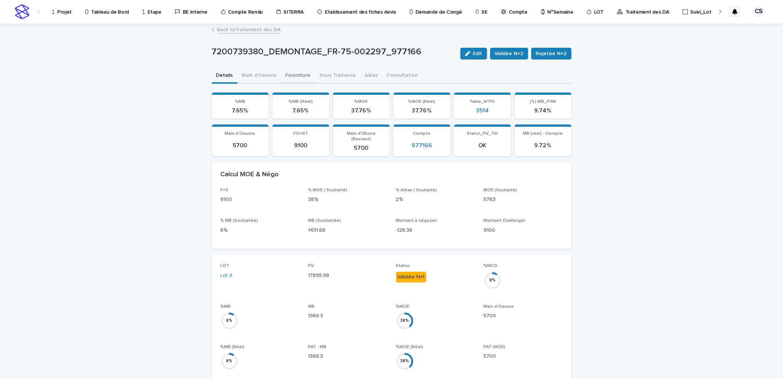
click at [283, 75] on button "Fourniture" at bounding box center [298, 75] width 34 height 15
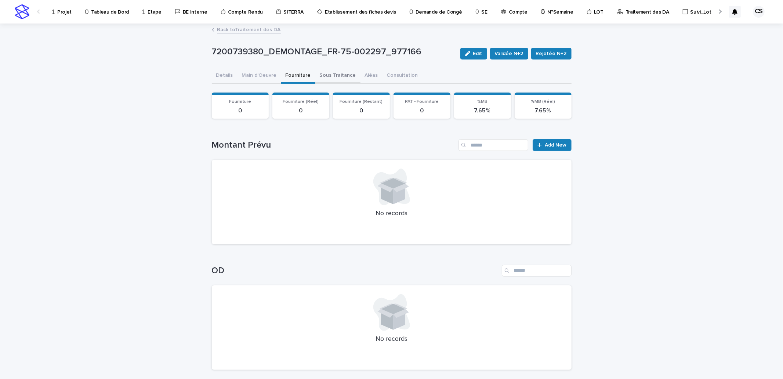
click at [338, 74] on button "Sous Traitance" at bounding box center [337, 75] width 45 height 15
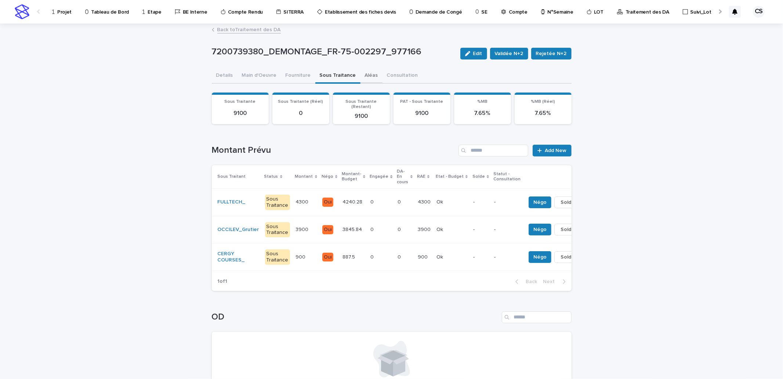
click at [361, 73] on button "Aléas" at bounding box center [372, 75] width 22 height 15
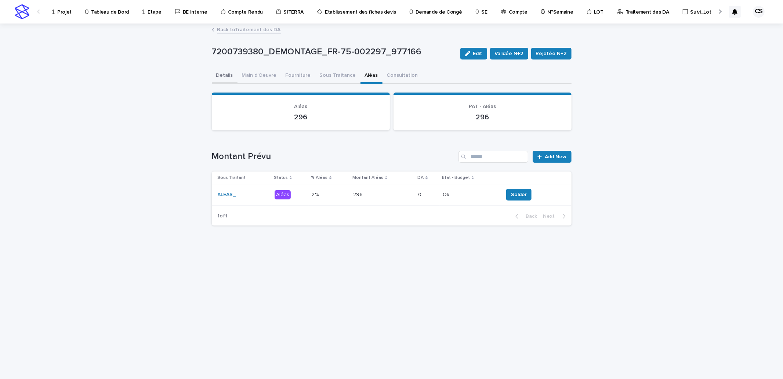
click at [233, 75] on button "Details" at bounding box center [225, 75] width 26 height 15
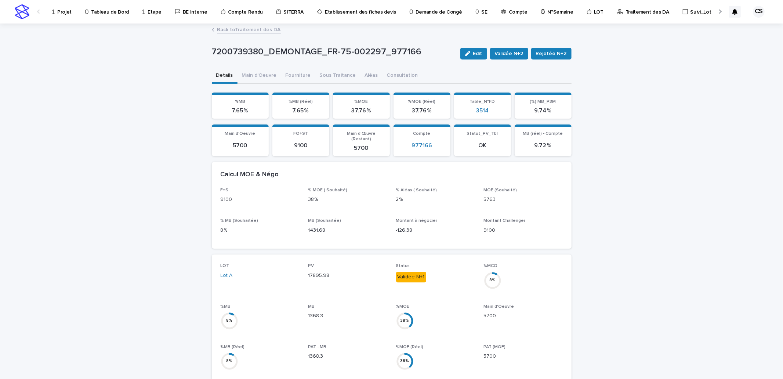
click at [500, 62] on div "Edit Validée N+2 Rejetée N+2" at bounding box center [515, 53] width 114 height 29
click at [507, 52] on span "Validée N+2" at bounding box center [509, 53] width 29 height 7
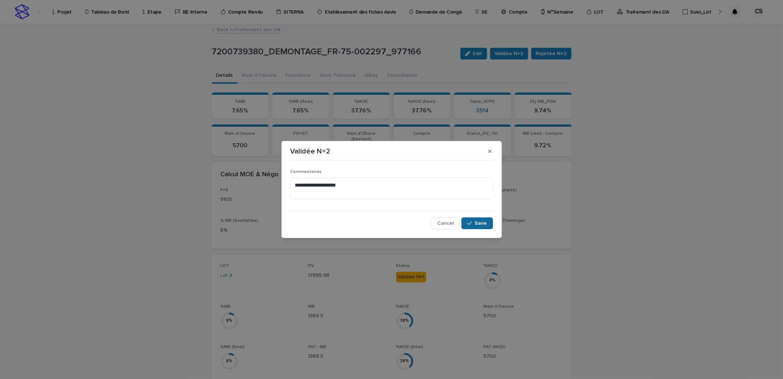
click at [478, 224] on span "Save" at bounding box center [481, 223] width 12 height 5
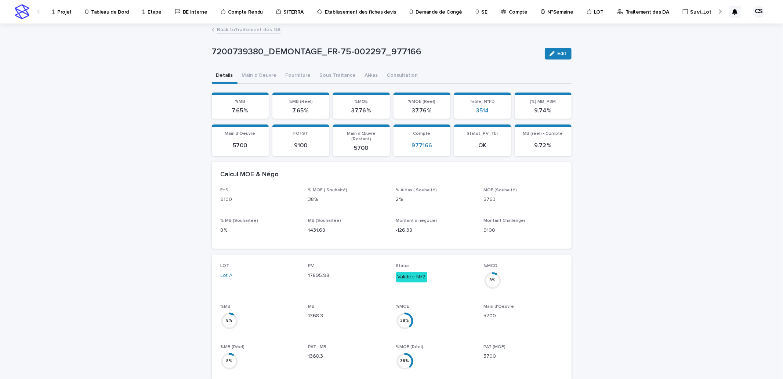
click at [268, 30] on link "Back to Traitement des DA" at bounding box center [249, 29] width 64 height 8
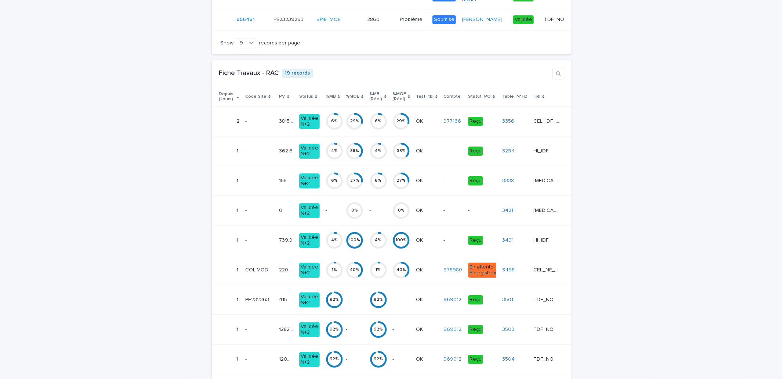
scroll to position [1632, 0]
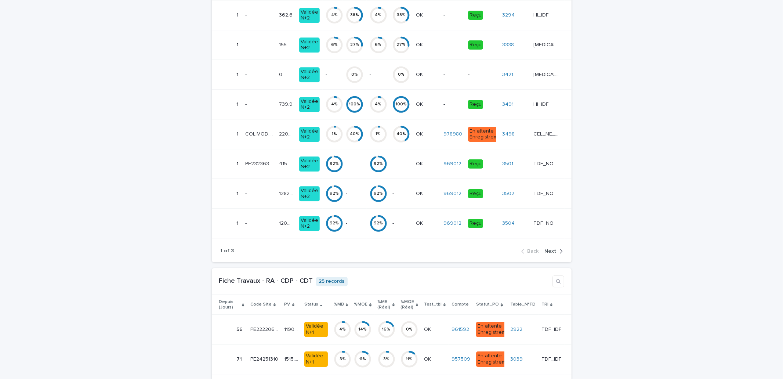
click at [548, 254] on button "Next" at bounding box center [552, 251] width 21 height 7
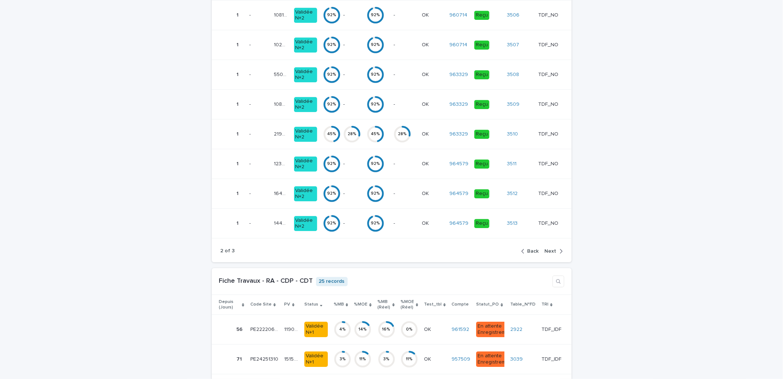
click at [542, 254] on button "Next" at bounding box center [552, 251] width 21 height 7
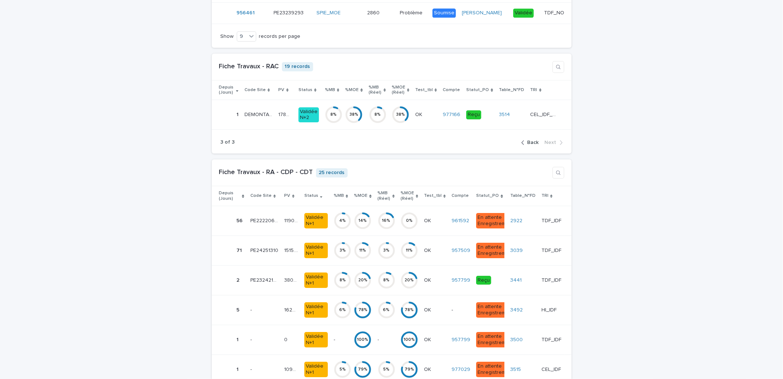
scroll to position [1496, 0]
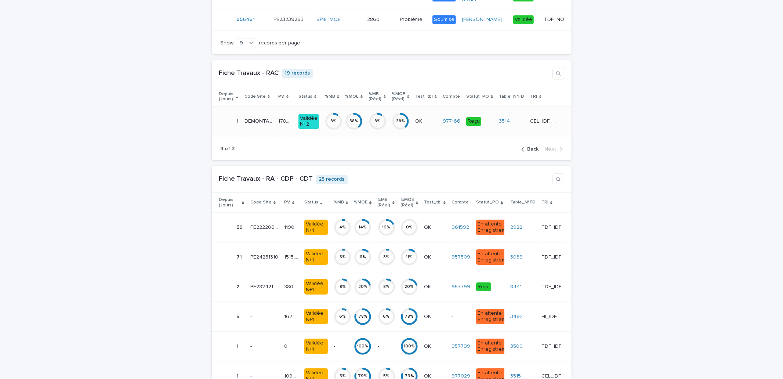
click at [404, 124] on div "38 %" at bounding box center [401, 121] width 18 height 5
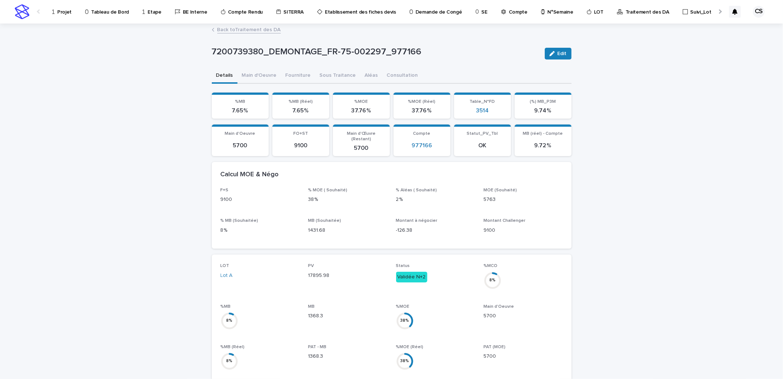
click at [234, 30] on link "Back to Traitement des DA" at bounding box center [249, 29] width 64 height 8
